Goal: Transaction & Acquisition: Book appointment/travel/reservation

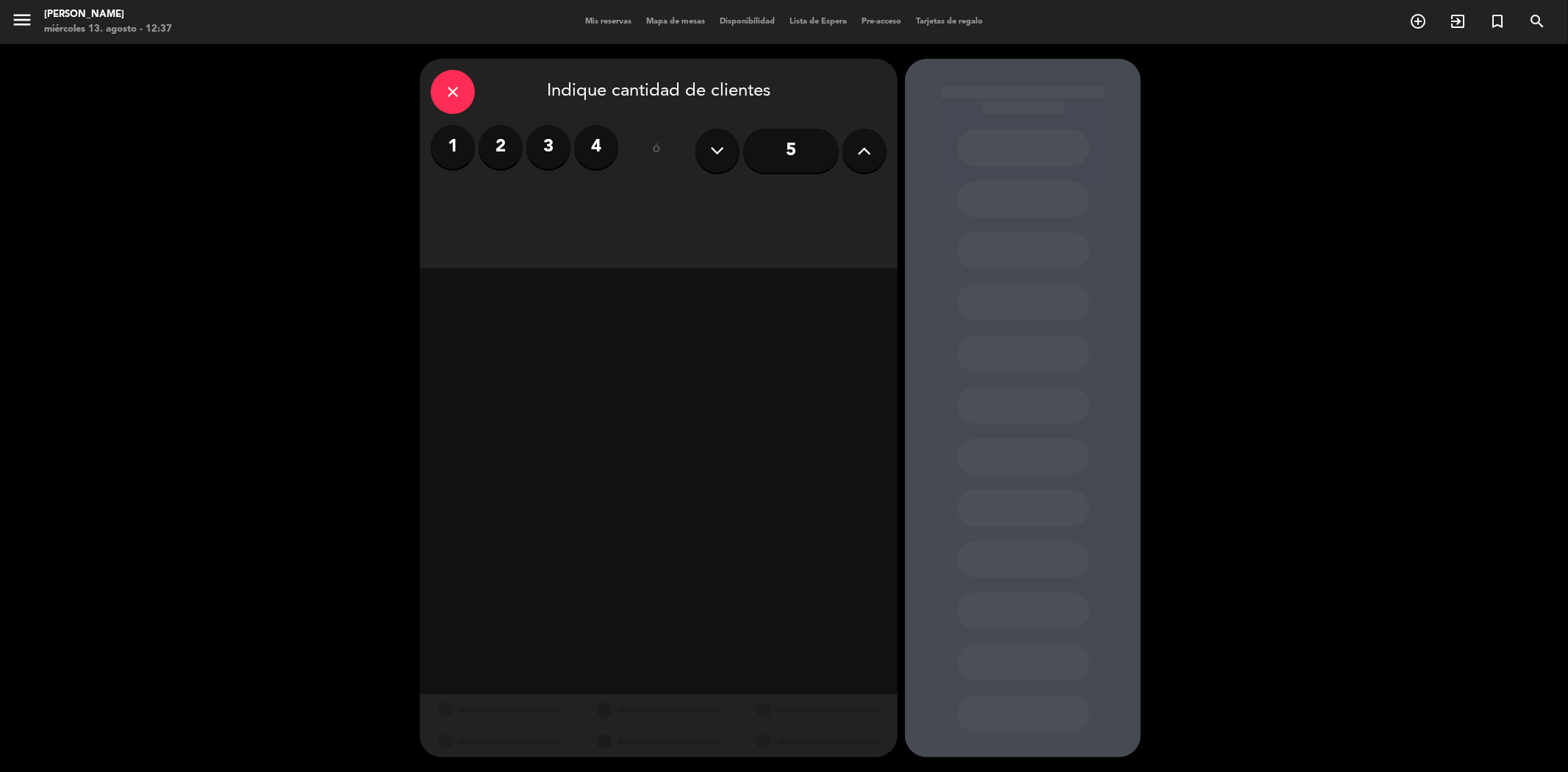
click at [856, 162] on button at bounding box center [864, 150] width 44 height 44
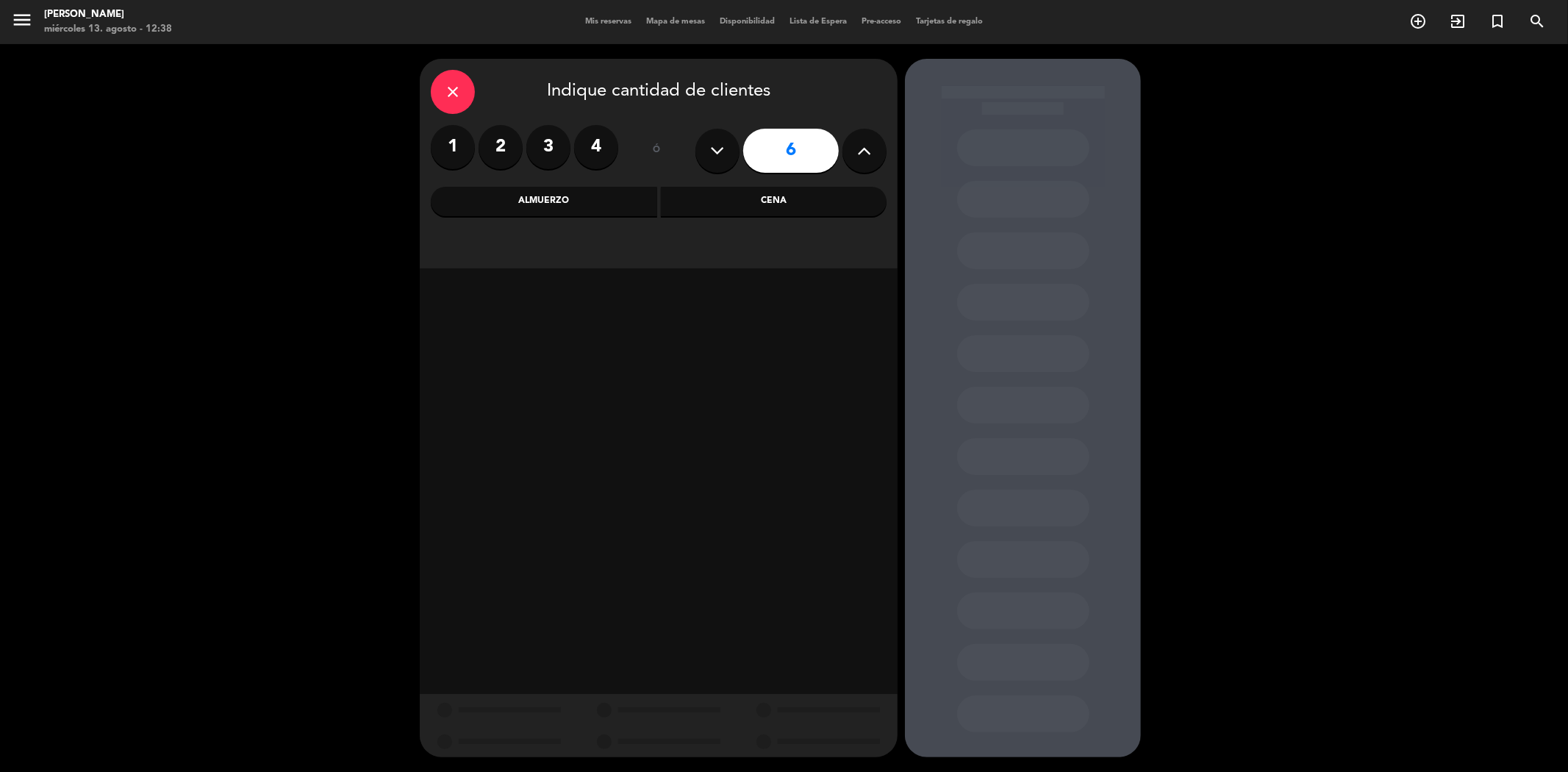
click at [779, 201] on div "Cena" at bounding box center [774, 201] width 226 height 29
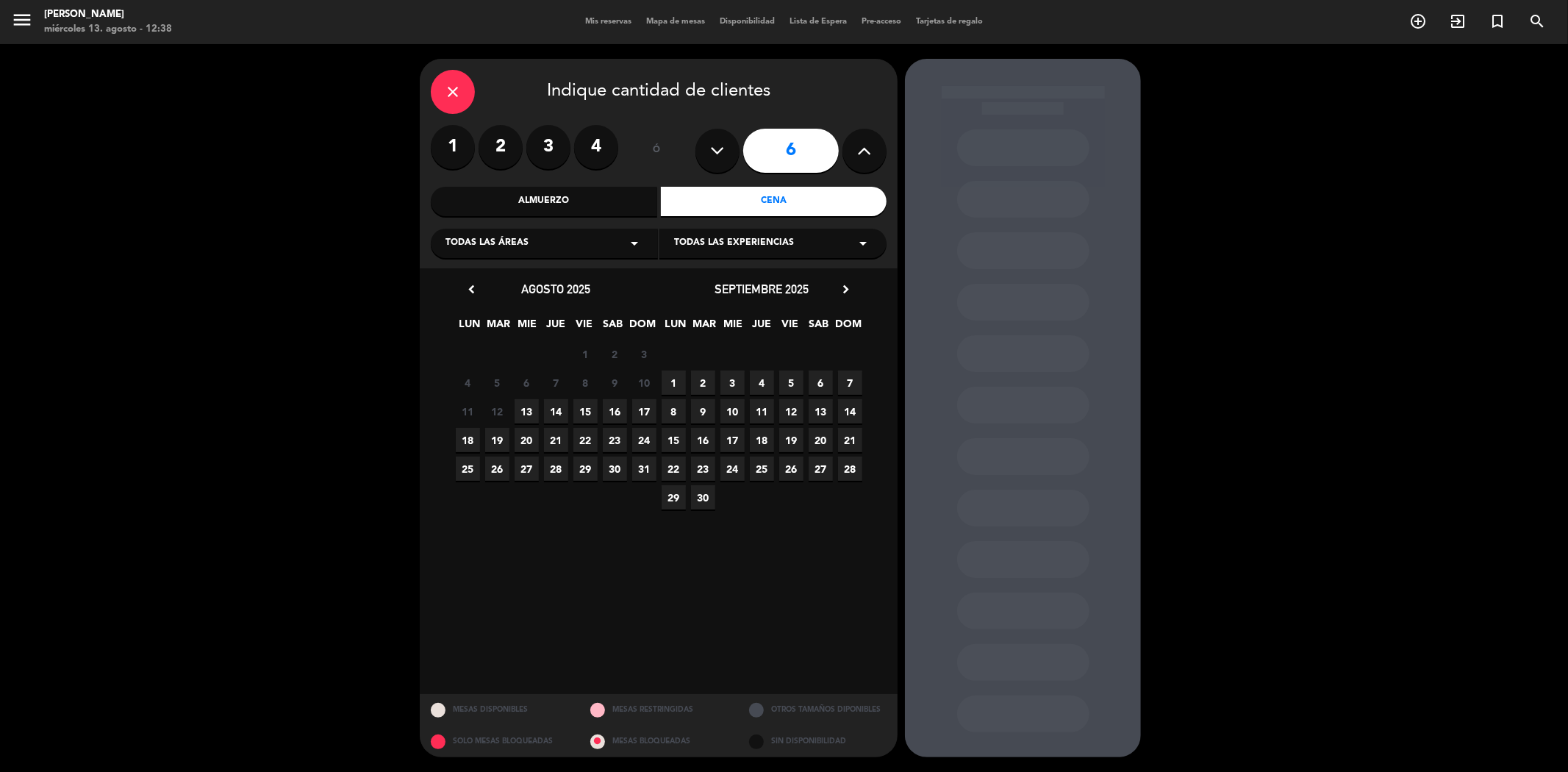
click at [620, 414] on span "16" at bounding box center [615, 411] width 25 height 25
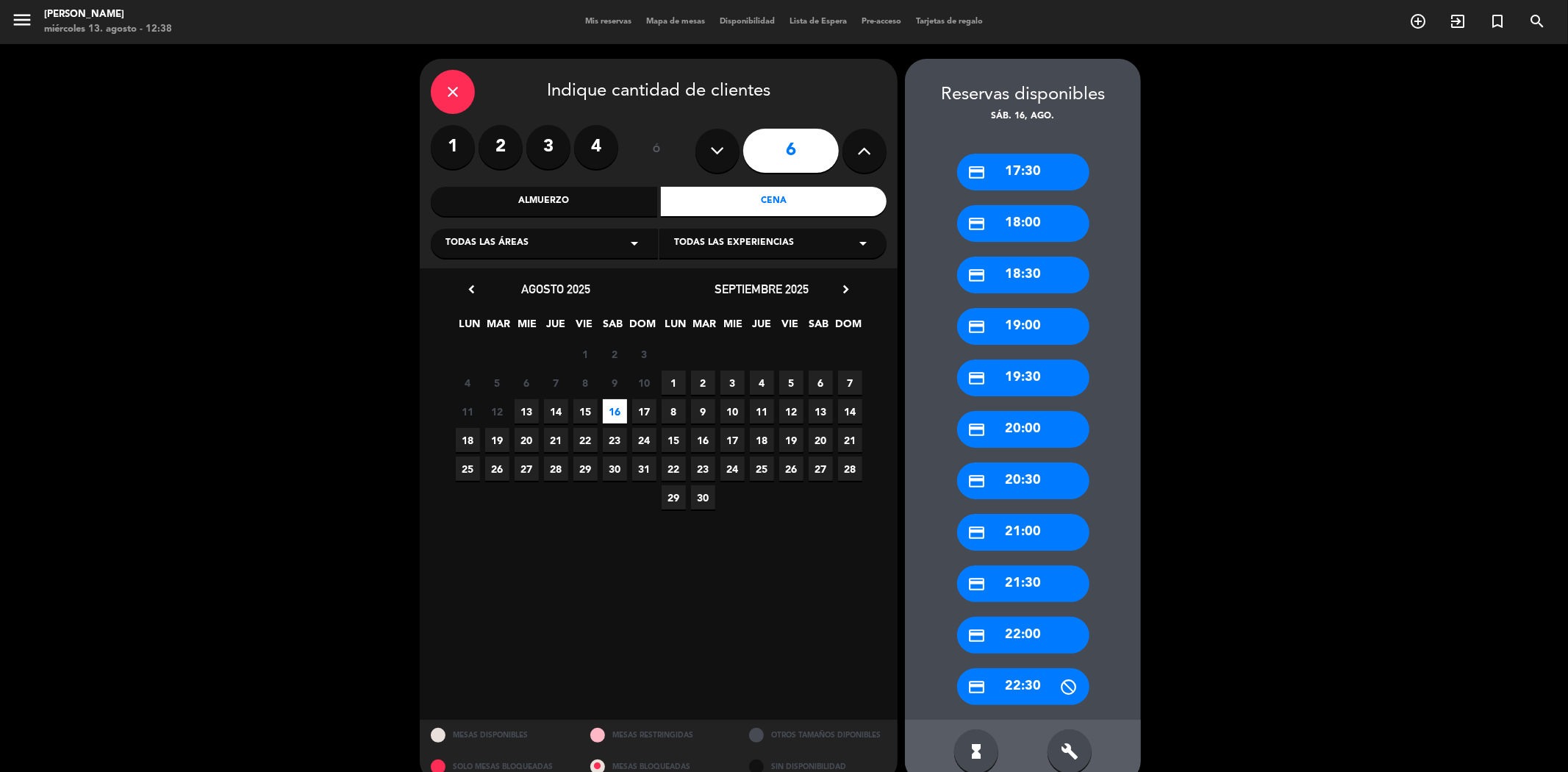
click at [1005, 630] on div "credit_card 22:00" at bounding box center [1024, 635] width 132 height 37
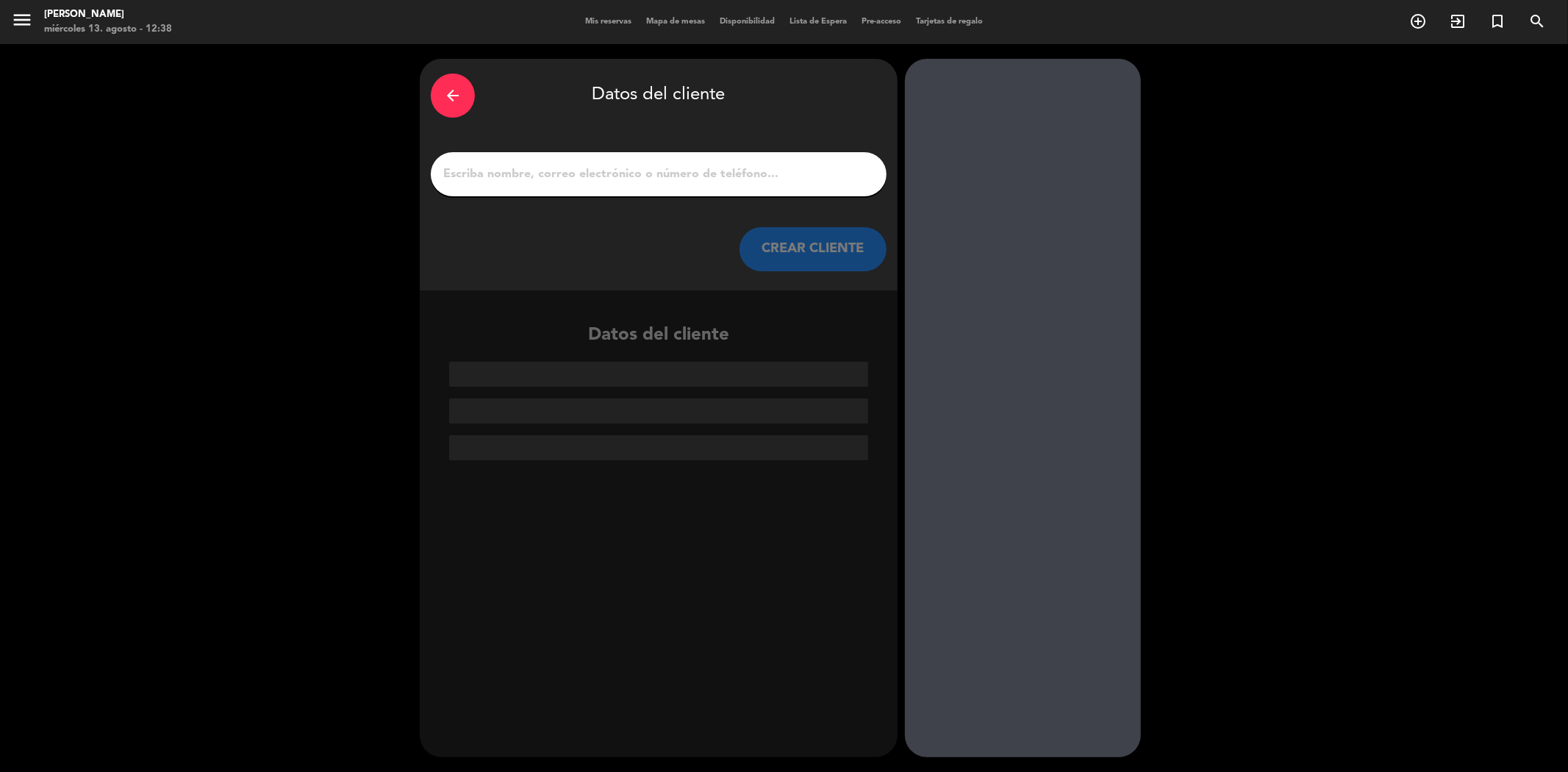
click at [611, 159] on div at bounding box center [658, 174] width 456 height 44
click at [628, 170] on input "1" at bounding box center [659, 174] width 434 height 21
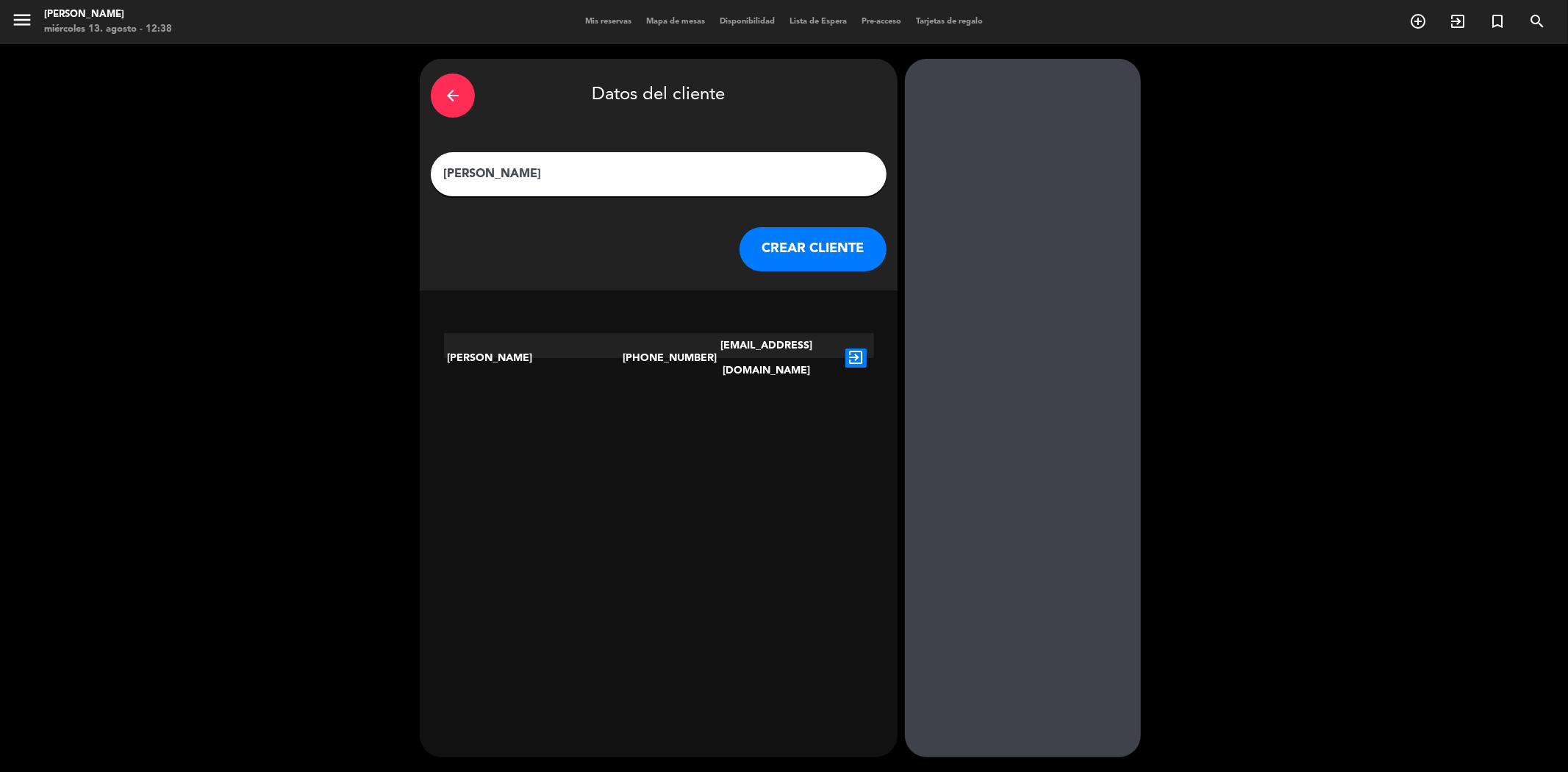
type input "[PERSON_NAME]"
click at [854, 348] on icon "exit_to_app" at bounding box center [857, 358] width 22 height 19
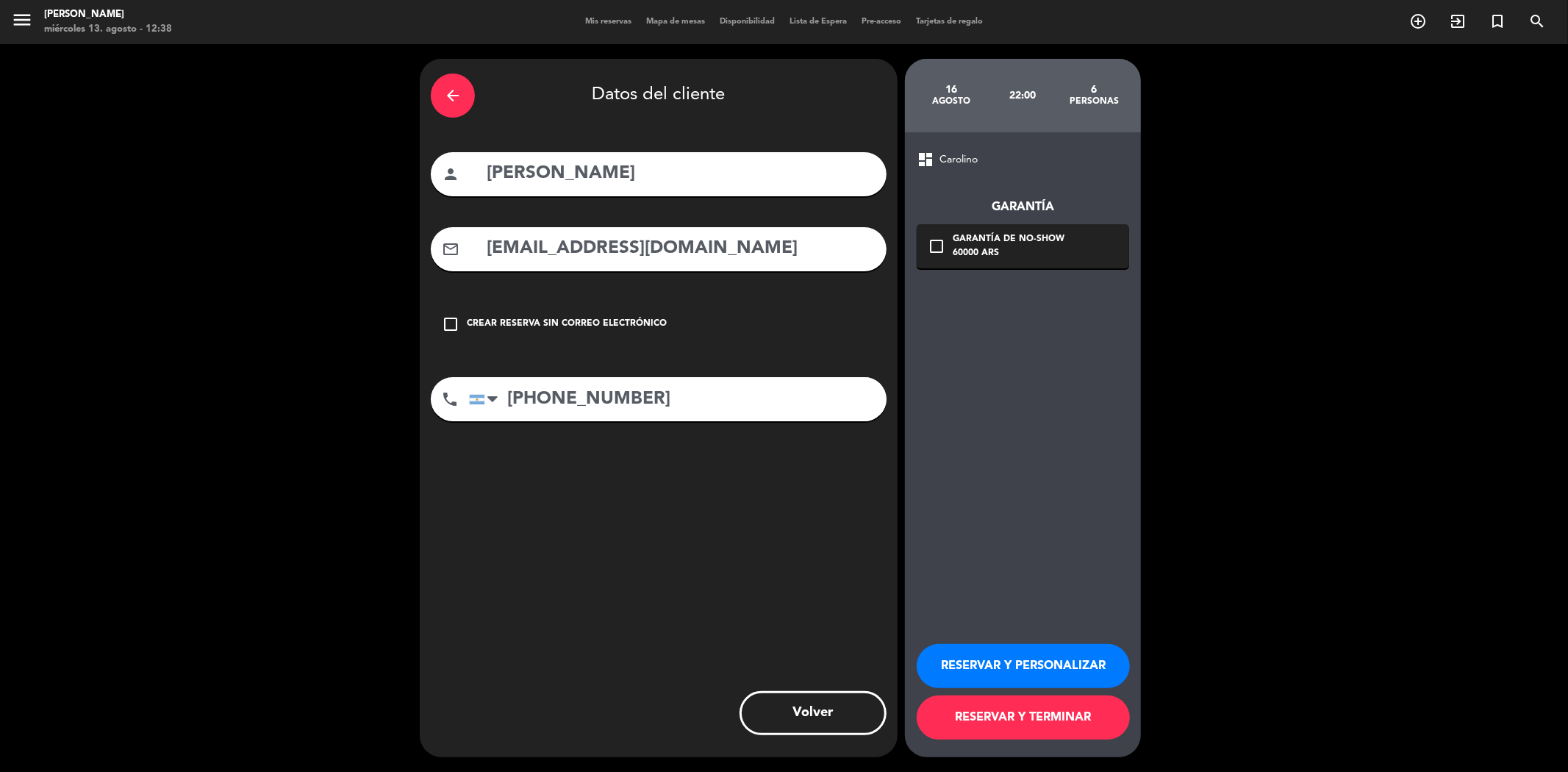
click at [928, 252] on icon "check_box_outline_blank" at bounding box center [937, 246] width 18 height 18
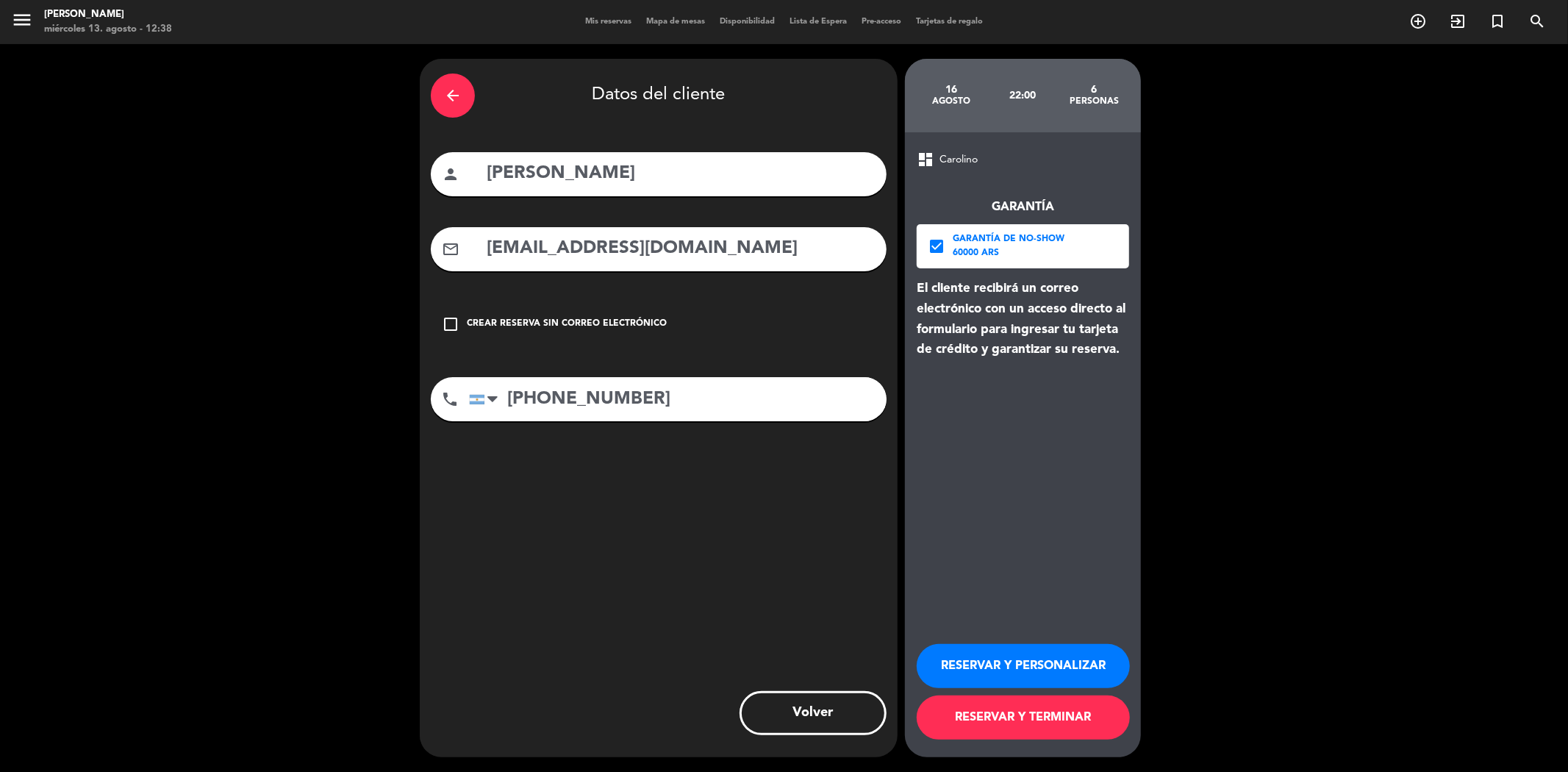
click at [1017, 717] on button "RESERVAR Y TERMINAR" at bounding box center [1023, 717] width 213 height 44
